Goal: Information Seeking & Learning: Check status

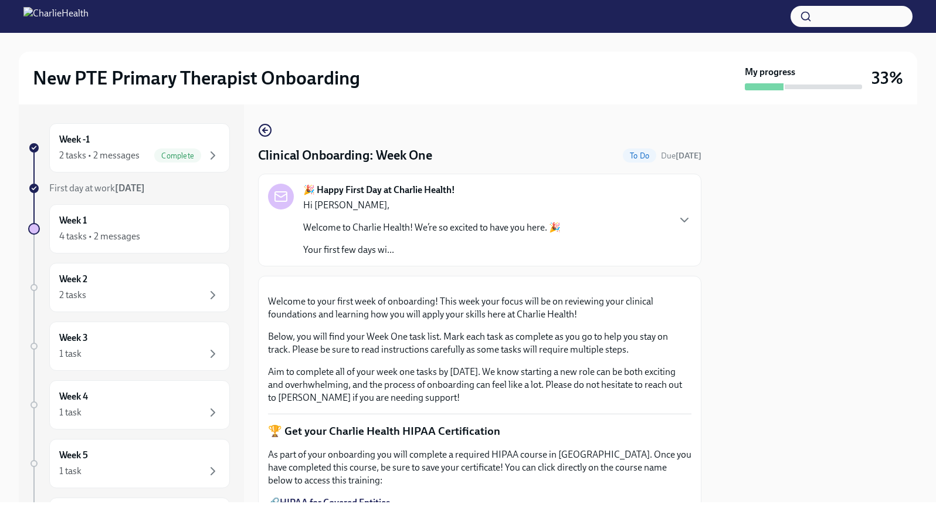
scroll to position [628, 0]
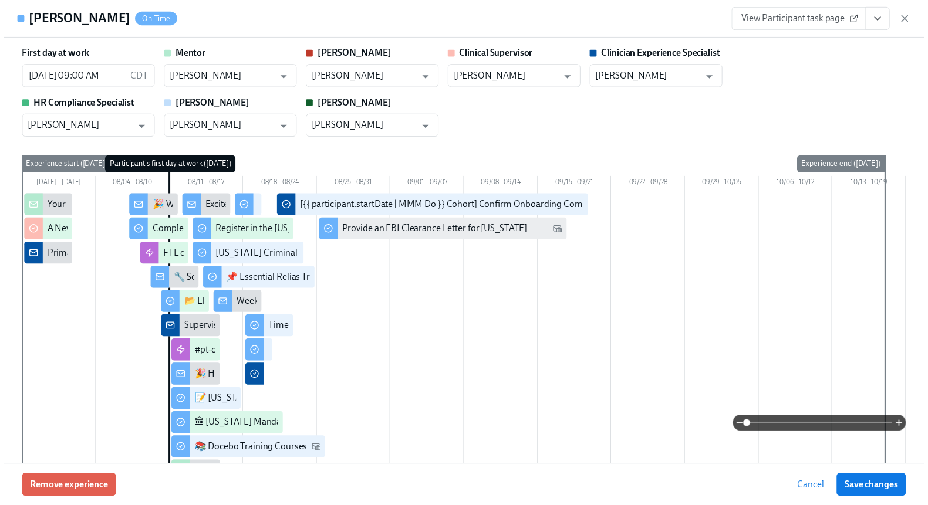
scroll to position [1346, 0]
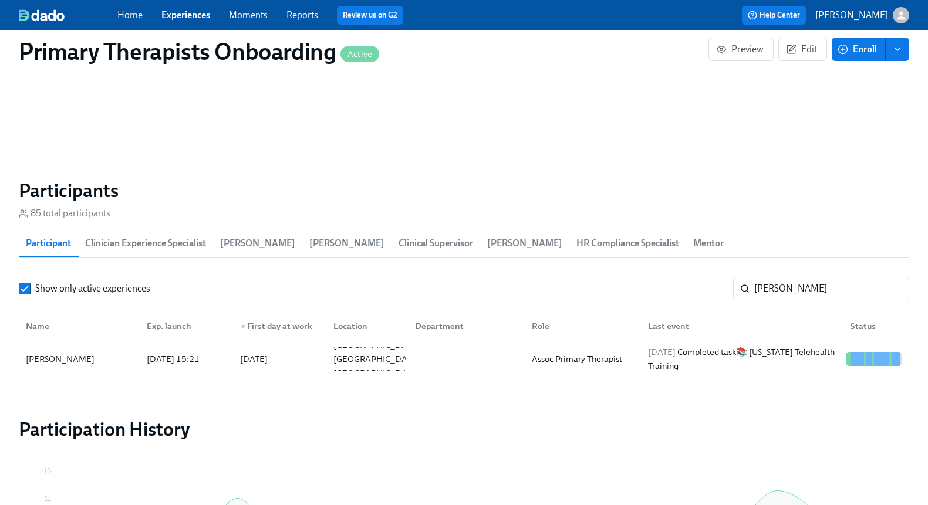
click at [200, 14] on link "Experiences" at bounding box center [185, 14] width 49 height 11
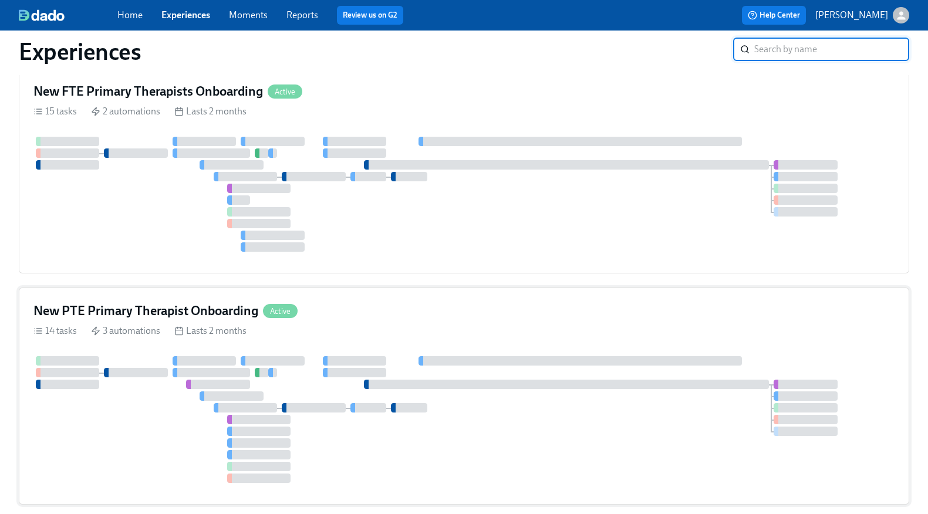
scroll to position [272, 0]
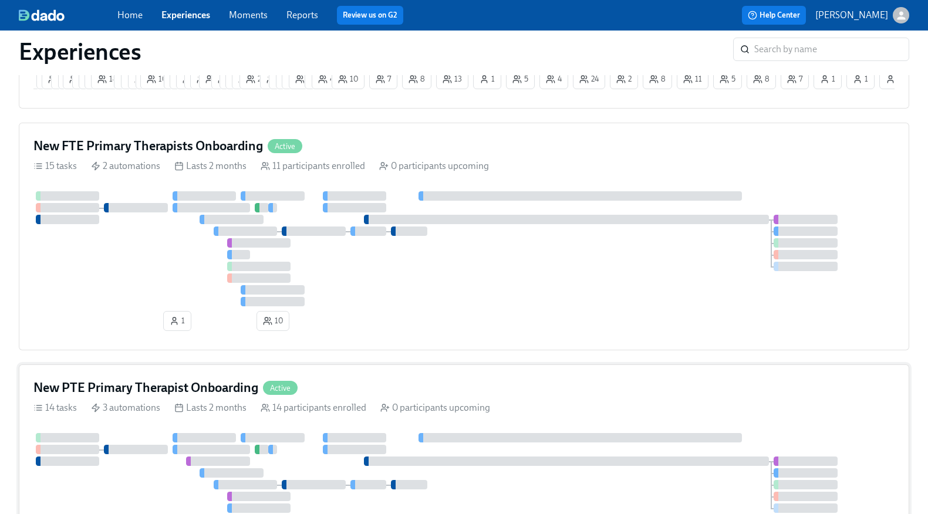
click at [403, 373] on div "New PTE Primary Therapist Onboarding Active 14 tasks 3 automations Lasts 2 mont…" at bounding box center [464, 483] width 890 height 239
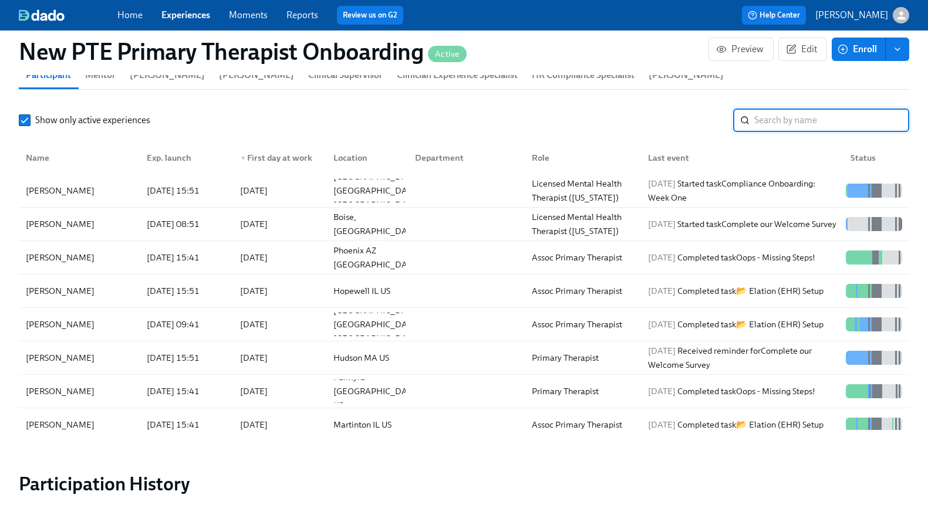
click at [793, 127] on input "search" at bounding box center [831, 120] width 155 height 23
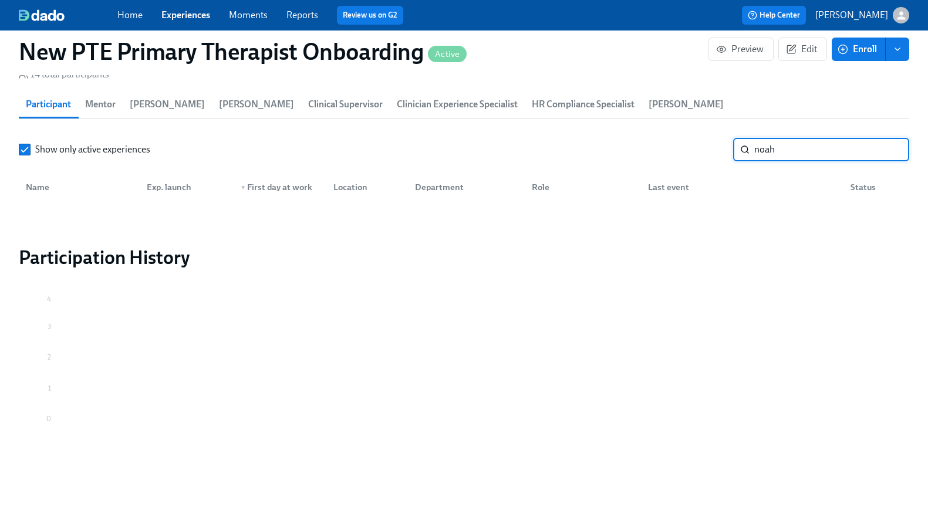
scroll to position [1111, 0]
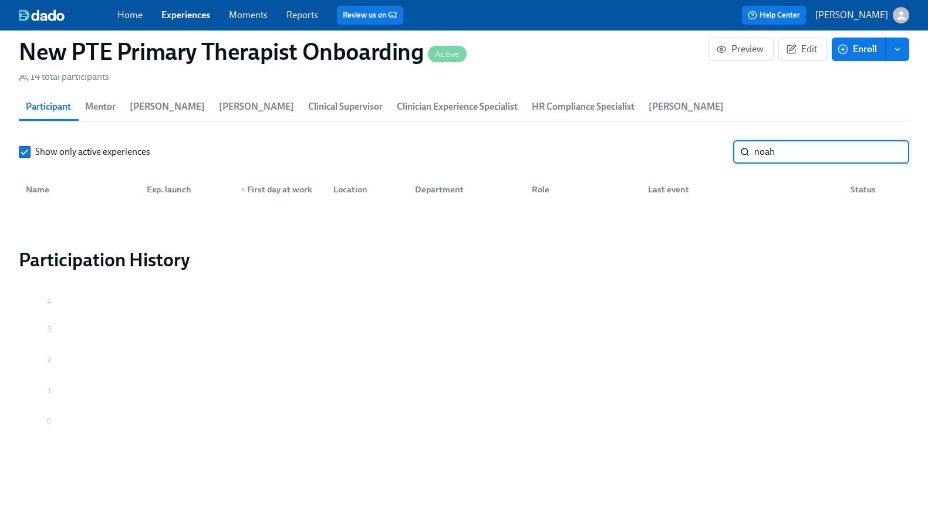
type input "noah"
click at [167, 12] on link "Experiences" at bounding box center [185, 14] width 49 height 11
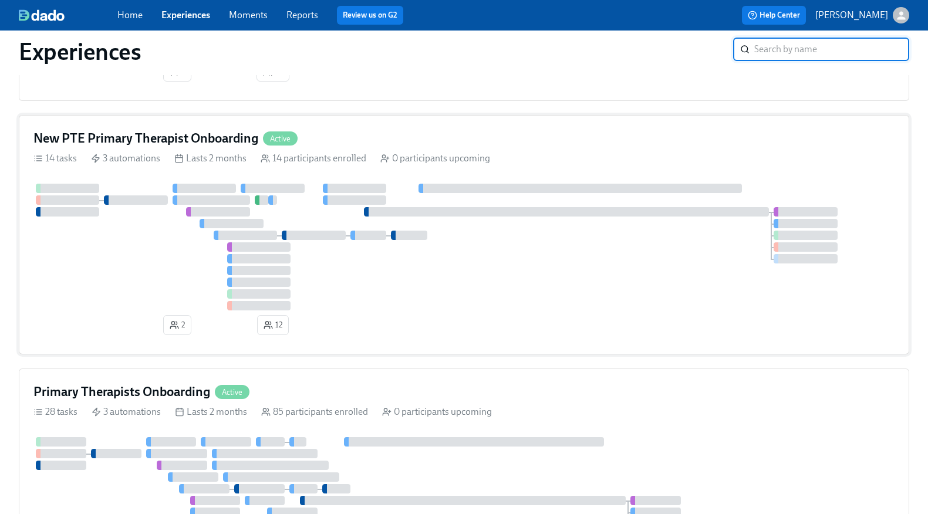
scroll to position [519, 0]
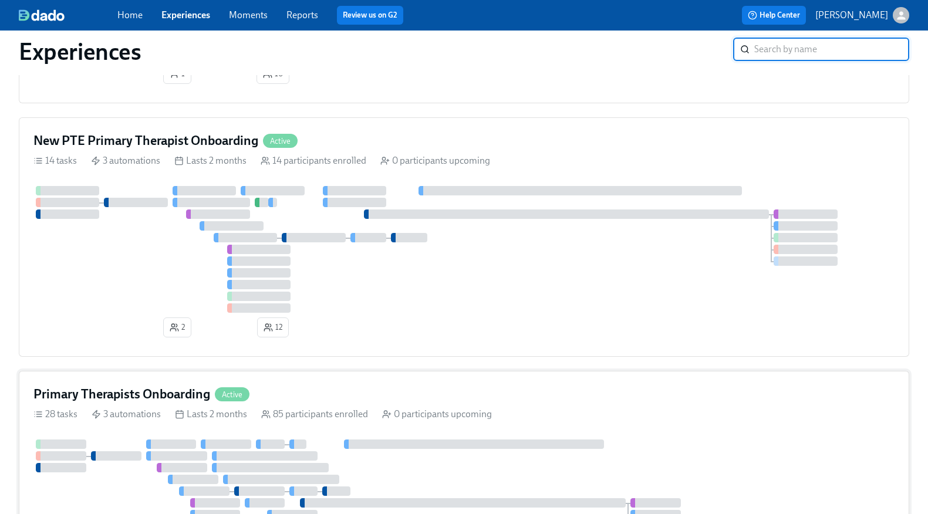
click at [337, 390] on div "Primary Therapists Onboarding Active" at bounding box center [463, 395] width 861 height 18
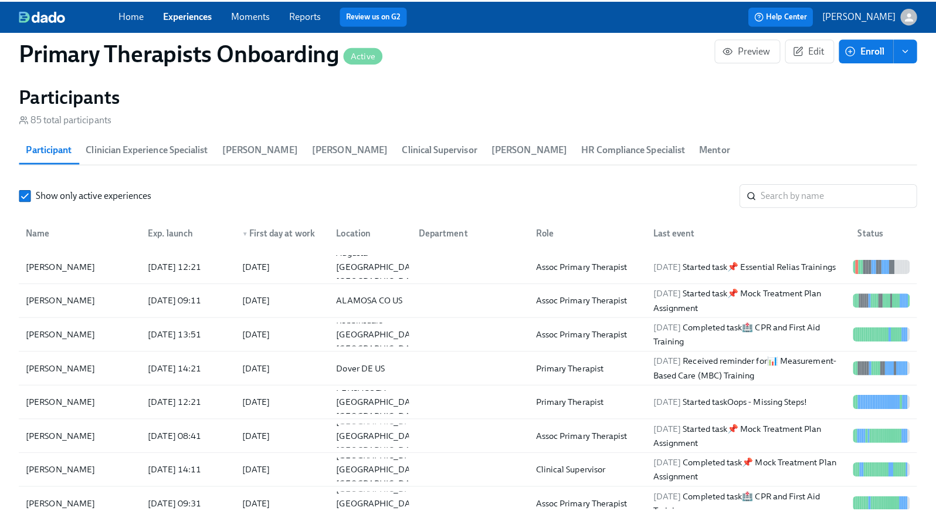
scroll to position [1173, 0]
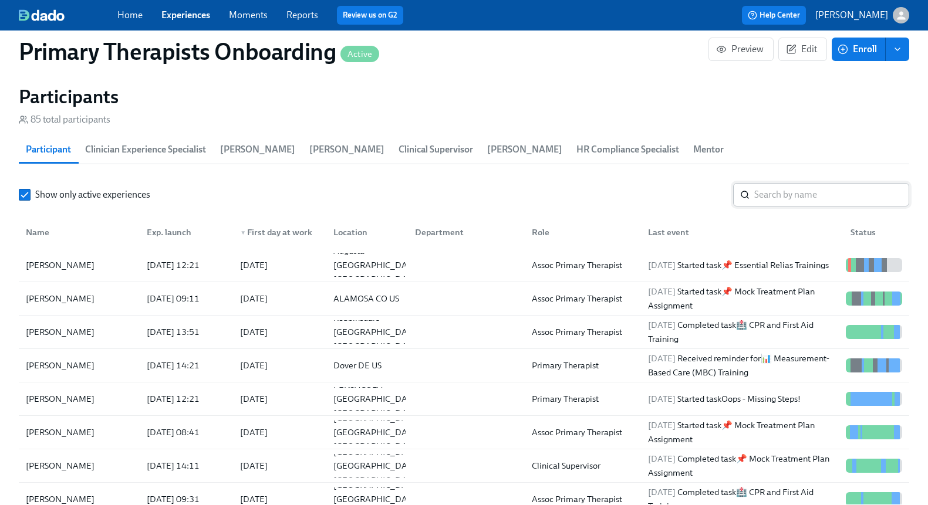
click at [787, 194] on input "search" at bounding box center [831, 194] width 155 height 23
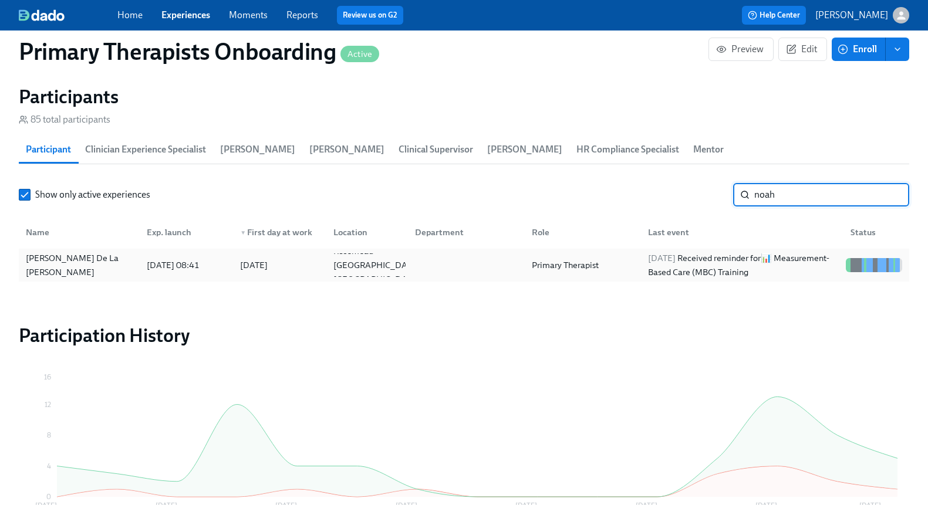
type input "noah"
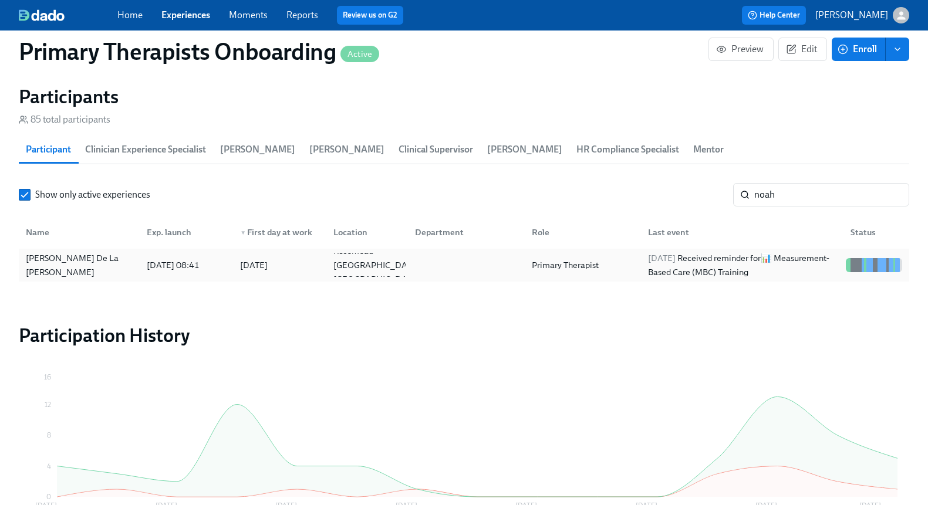
click at [66, 272] on div "Noah De La Cruz" at bounding box center [79, 264] width 116 height 23
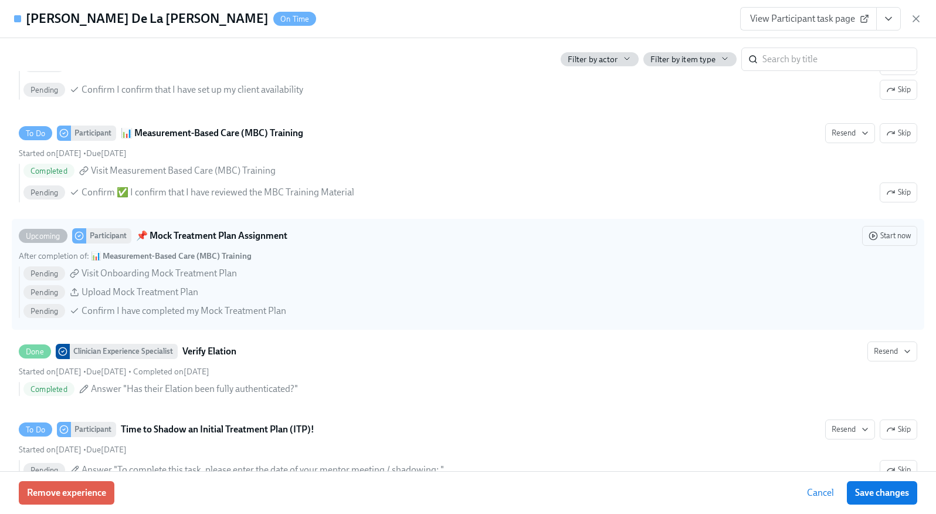
scroll to position [2646, 0]
